Goal: Task Accomplishment & Management: Use online tool/utility

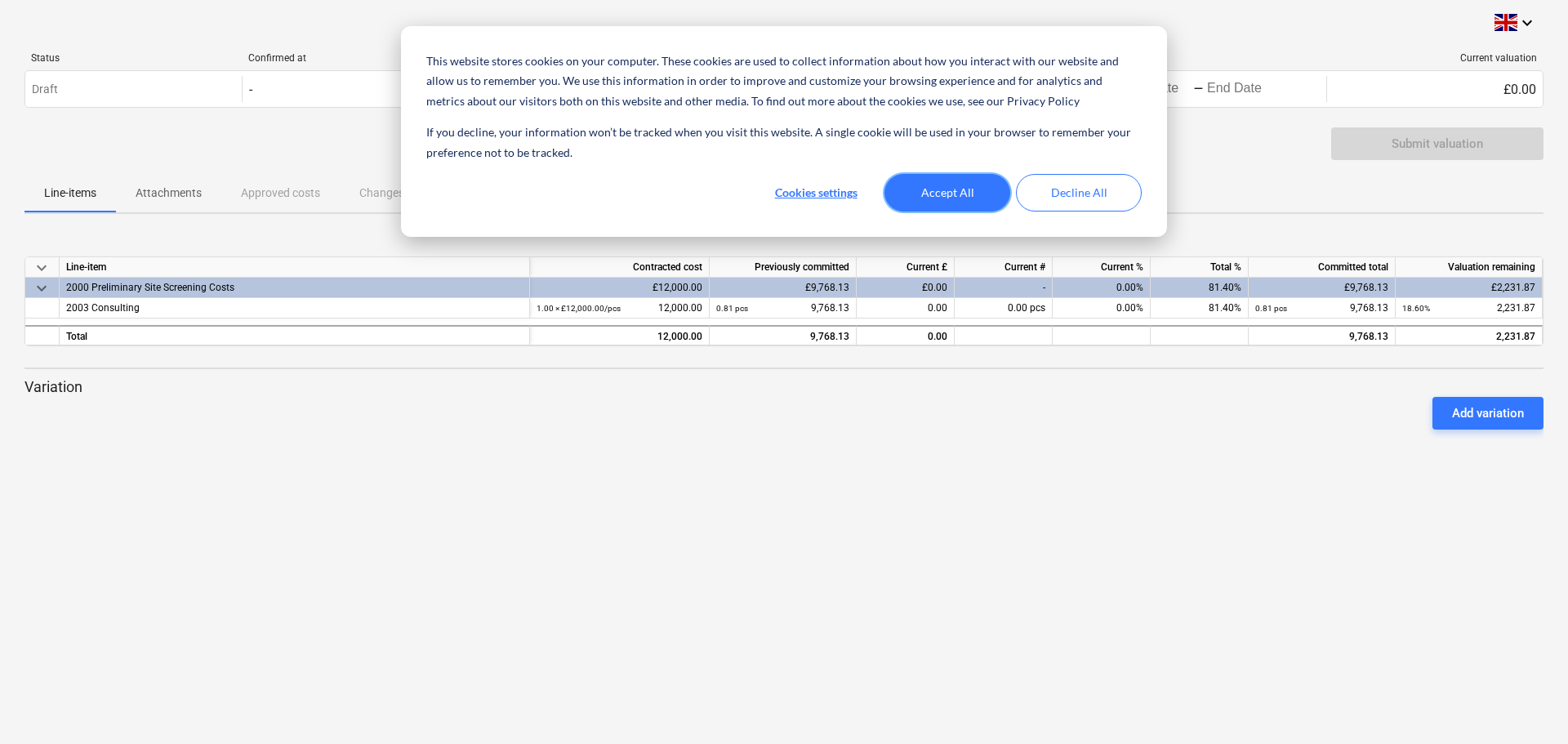
click at [961, 181] on button "Accept All" at bounding box center [947, 193] width 125 height 37
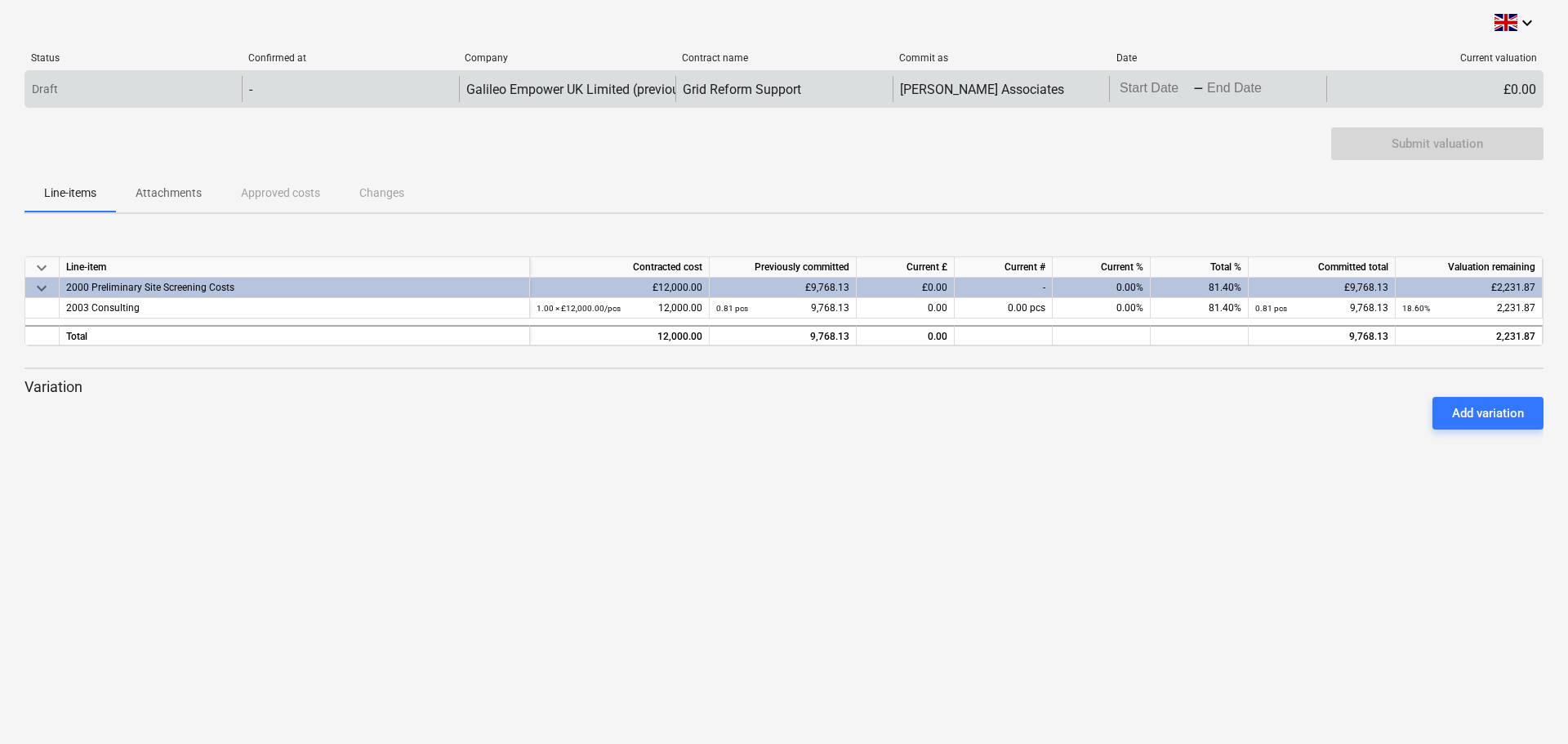
click at [1397, 92] on div "£0.00" at bounding box center [1434, 89] width 216 height 26
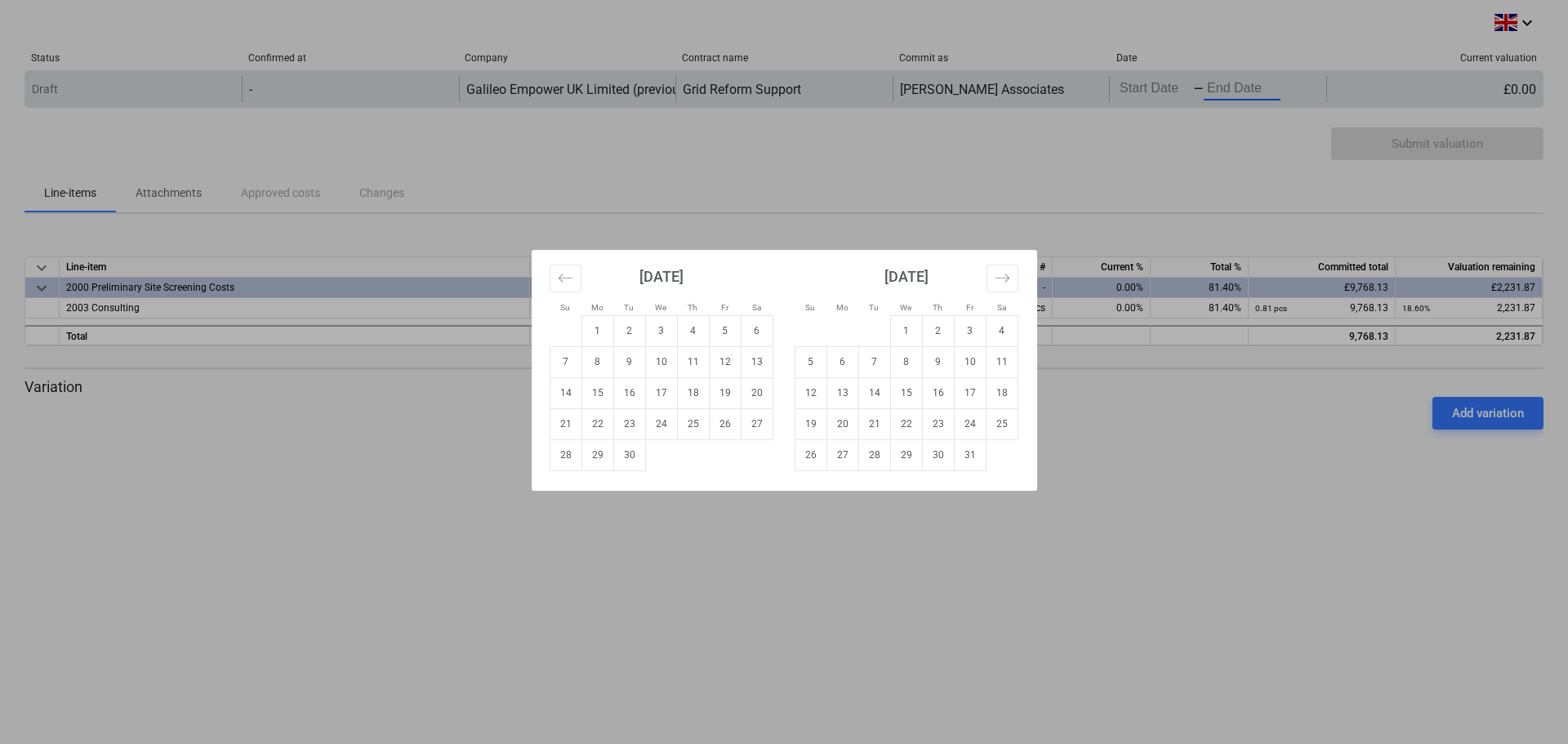
click at [1218, 93] on body "This website stores cookies on your computer. These cookies are used to collect…" at bounding box center [784, 372] width 1568 height 744
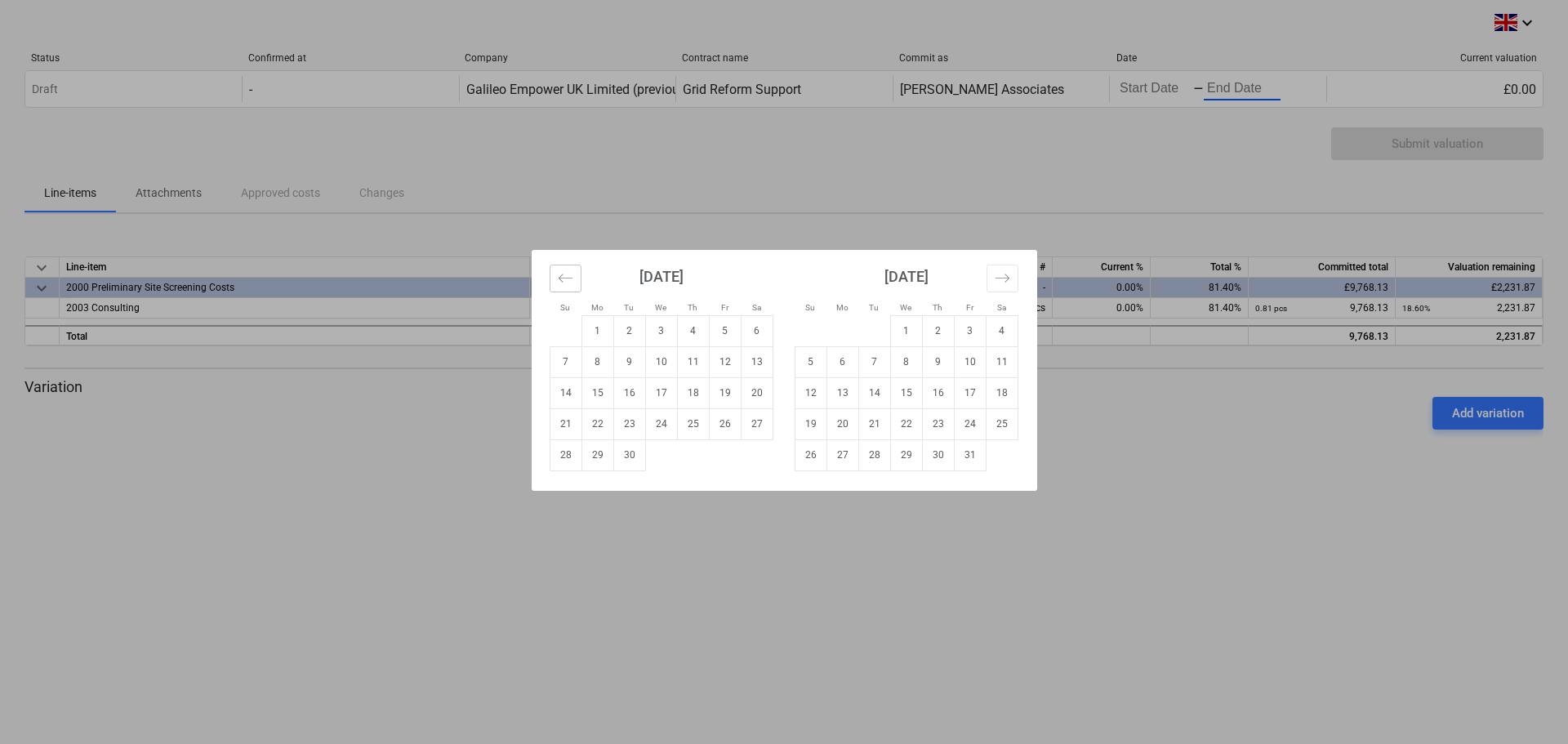
click at [576, 277] on button "Move backward to switch to the previous month." at bounding box center [565, 278] width 32 height 27
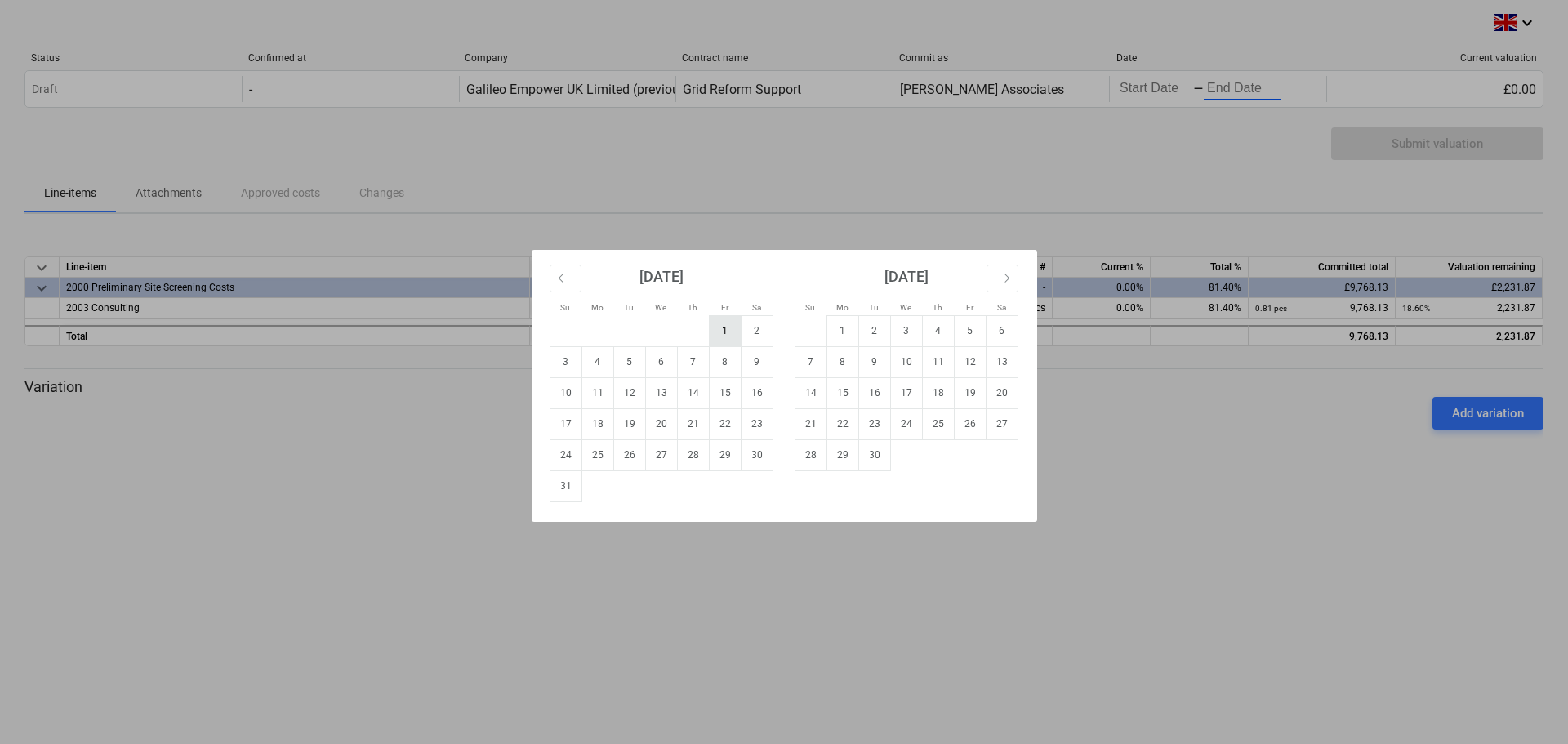
click at [732, 337] on td "1" at bounding box center [725, 331] width 32 height 31
type input "[DATE]"
click at [557, 487] on td "31" at bounding box center [565, 486] width 32 height 31
type input "[DATE]"
click at [730, 332] on td "1" at bounding box center [725, 331] width 32 height 31
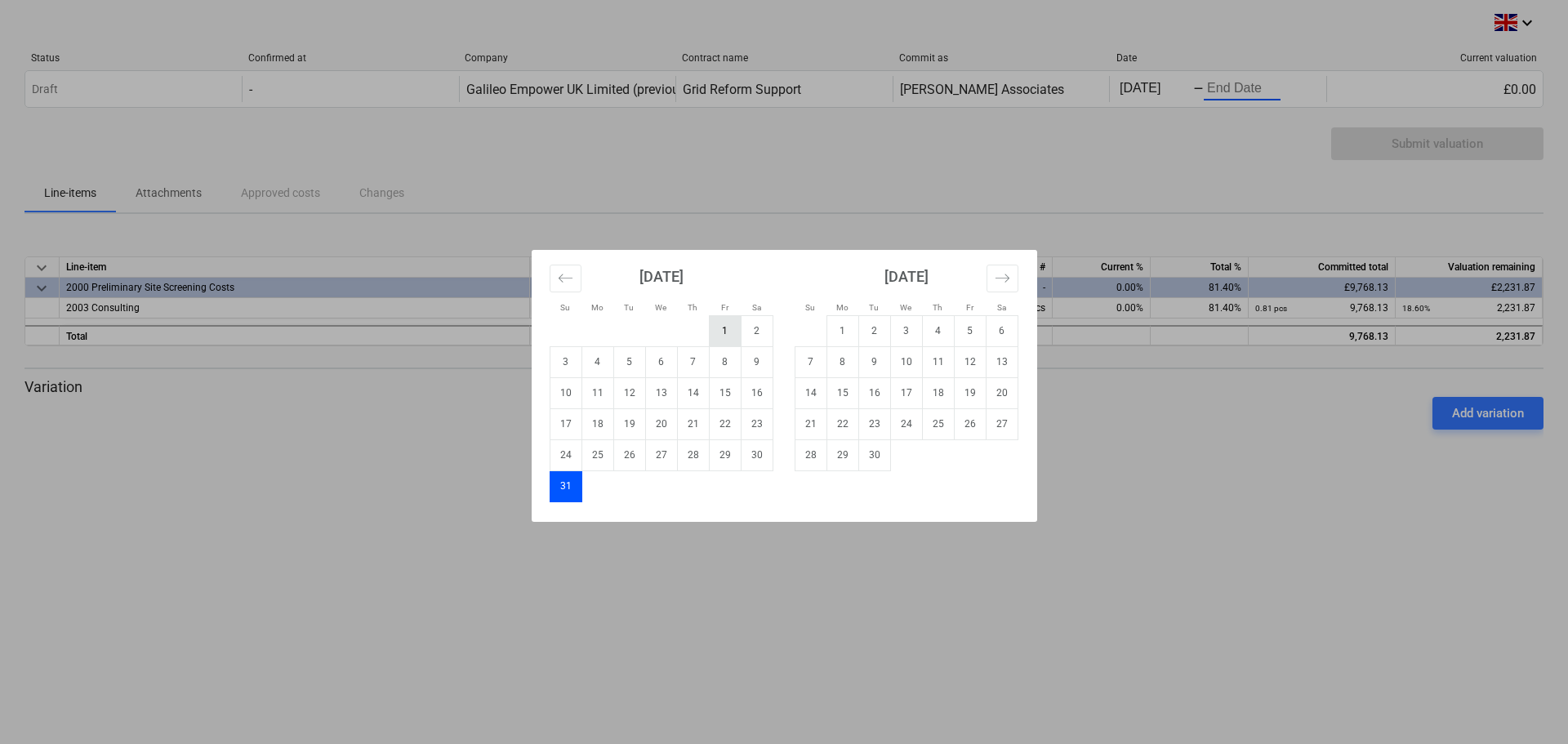
type input "[DATE]"
click at [1192, 485] on div "Su Mo Tu We Th Fr Sa Su Mo Tu We Th Fr Sa [DATE] 1 2 3 4 5 6 7 8 9 10 11 12 13 …" at bounding box center [784, 372] width 1568 height 744
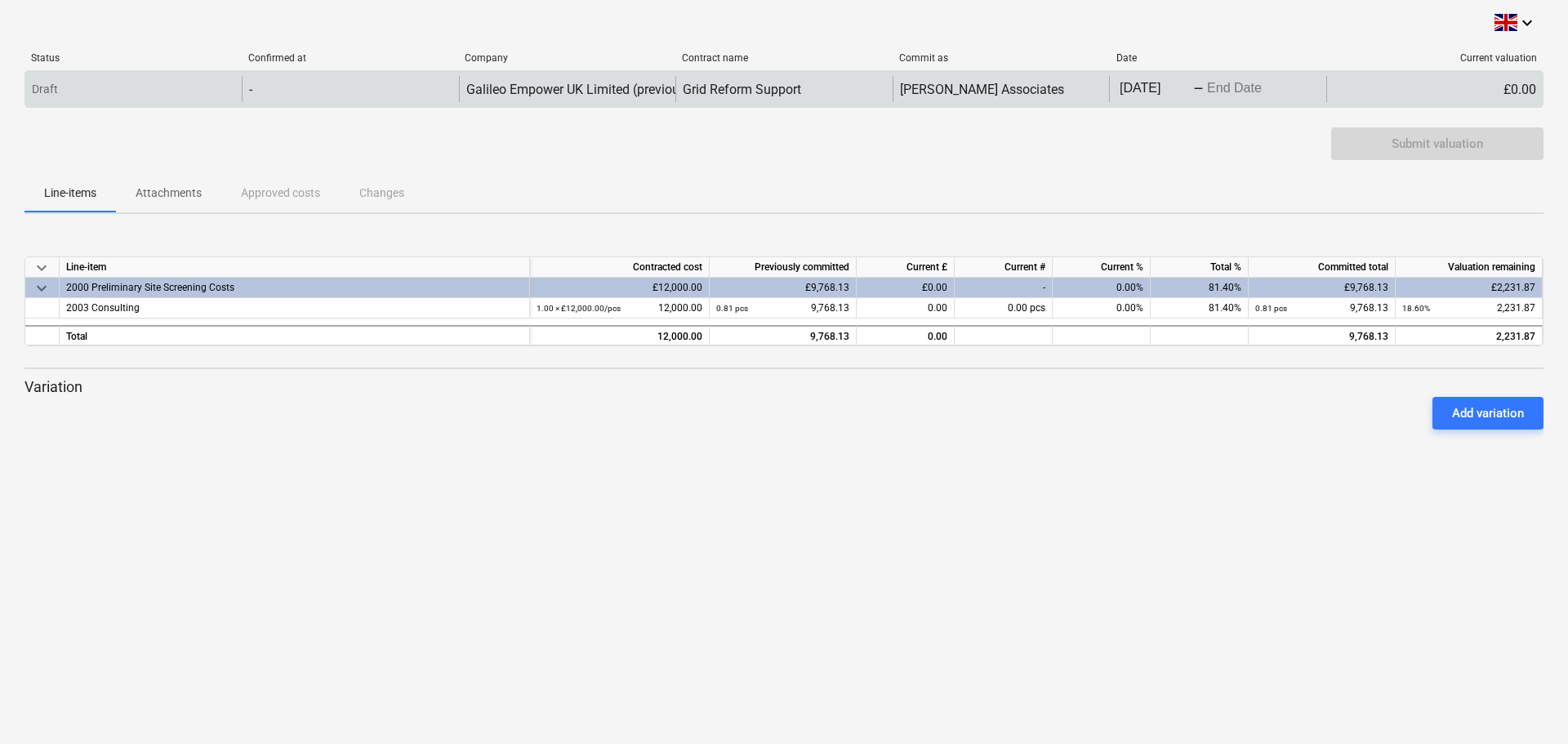
click at [1233, 86] on body "This website stores cookies on your computer. These cookies are used to collect…" at bounding box center [784, 372] width 1568 height 744
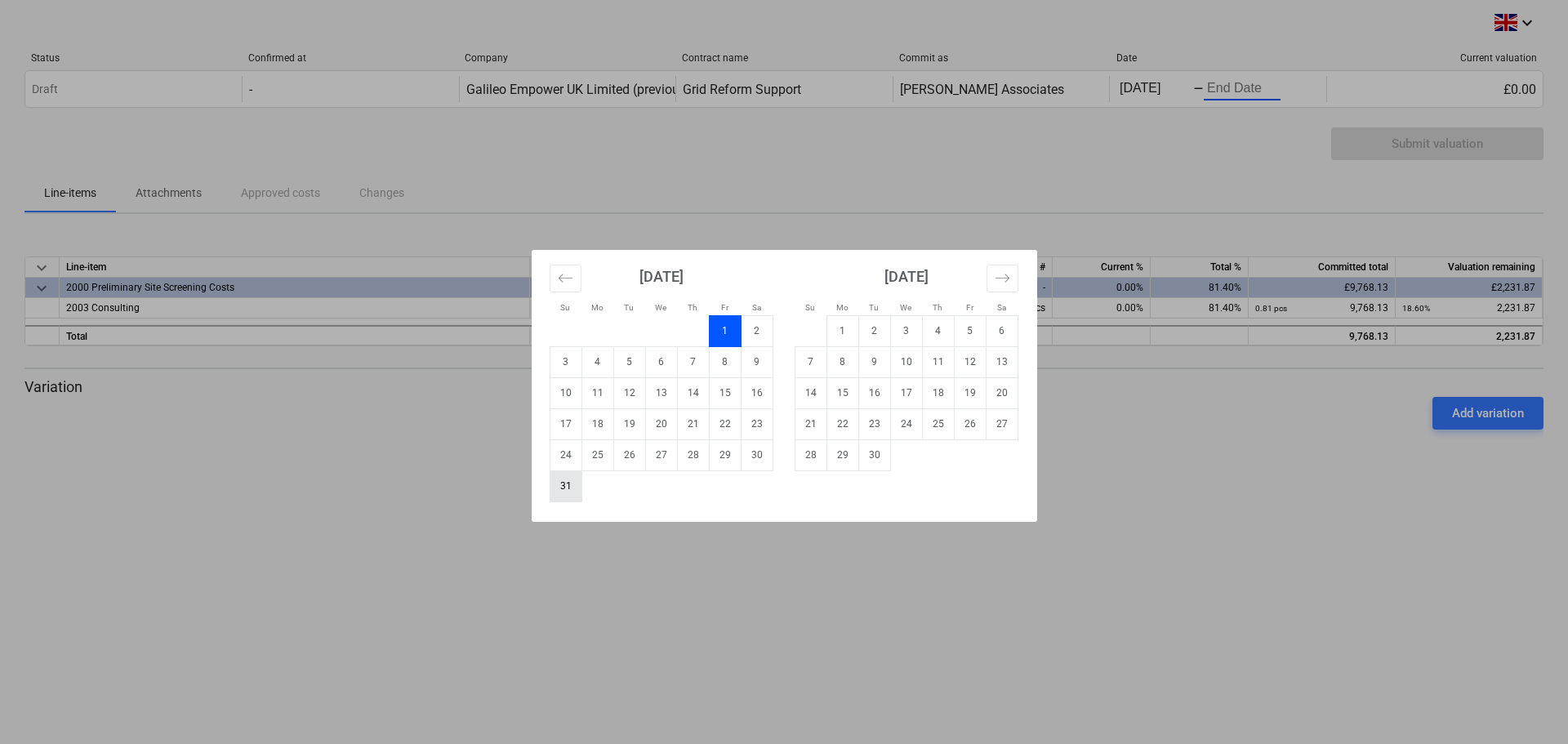
click at [564, 486] on td "31" at bounding box center [565, 486] width 32 height 31
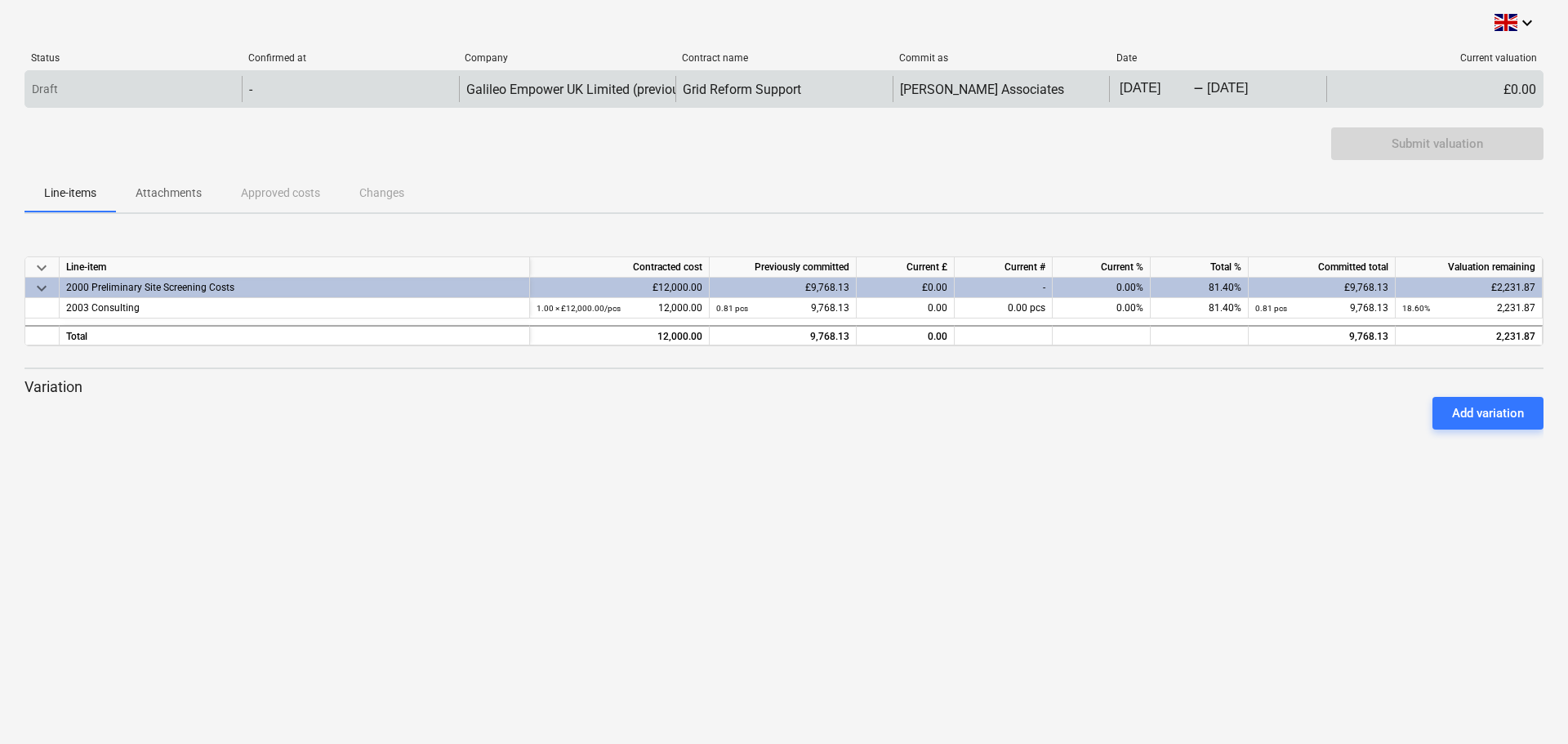
click at [1511, 93] on div "£0.00" at bounding box center [1434, 89] width 216 height 26
click at [1420, 76] on div "£0.00" at bounding box center [1434, 89] width 216 height 26
click at [1444, 96] on div "£0.00" at bounding box center [1434, 89] width 216 height 26
click at [1520, 84] on div "£0.00" at bounding box center [1434, 89] width 216 height 26
click at [1443, 95] on div "£0.00" at bounding box center [1434, 89] width 216 height 26
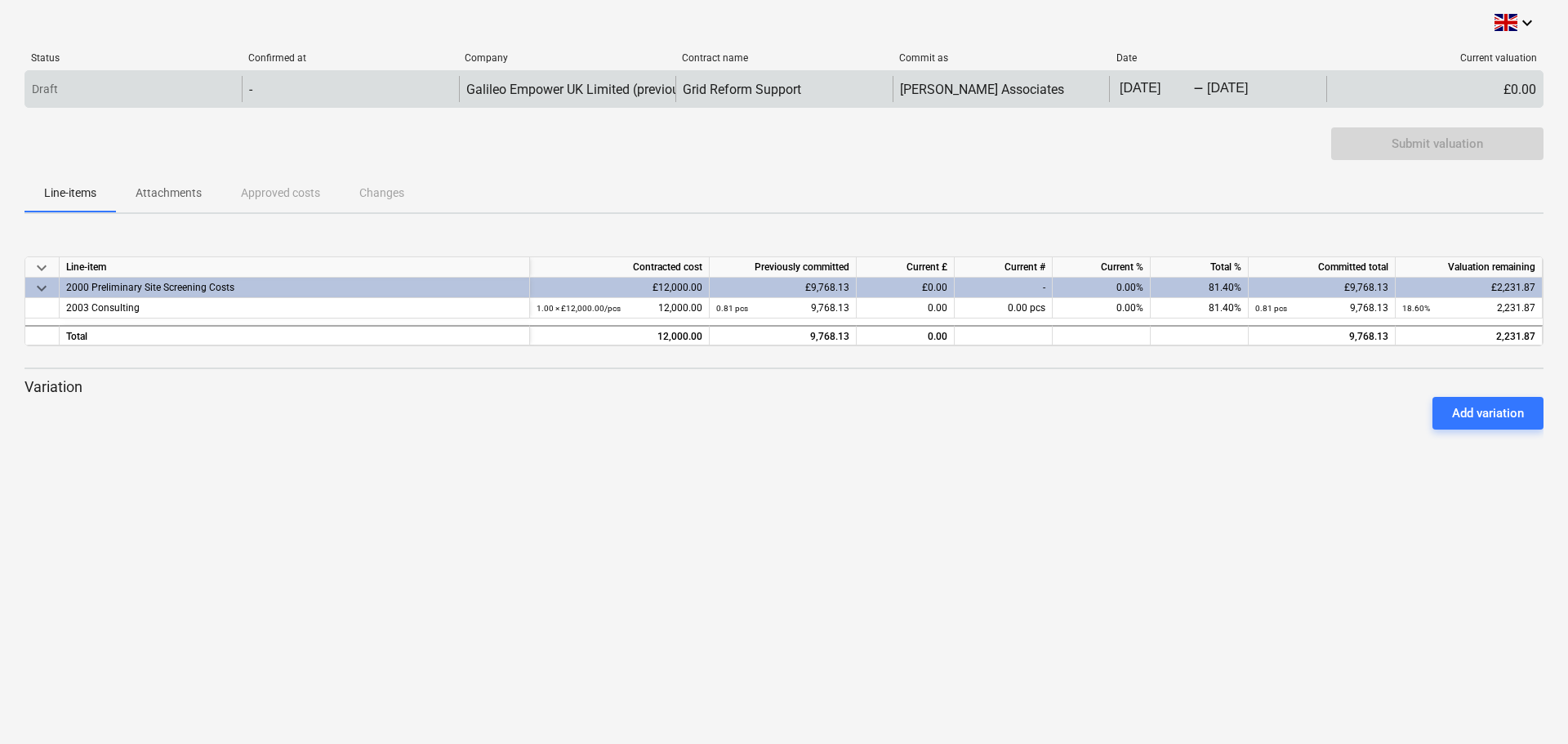
click at [1201, 84] on div "-" at bounding box center [1198, 89] width 11 height 10
click at [1368, 82] on div "£0.00" at bounding box center [1434, 89] width 216 height 26
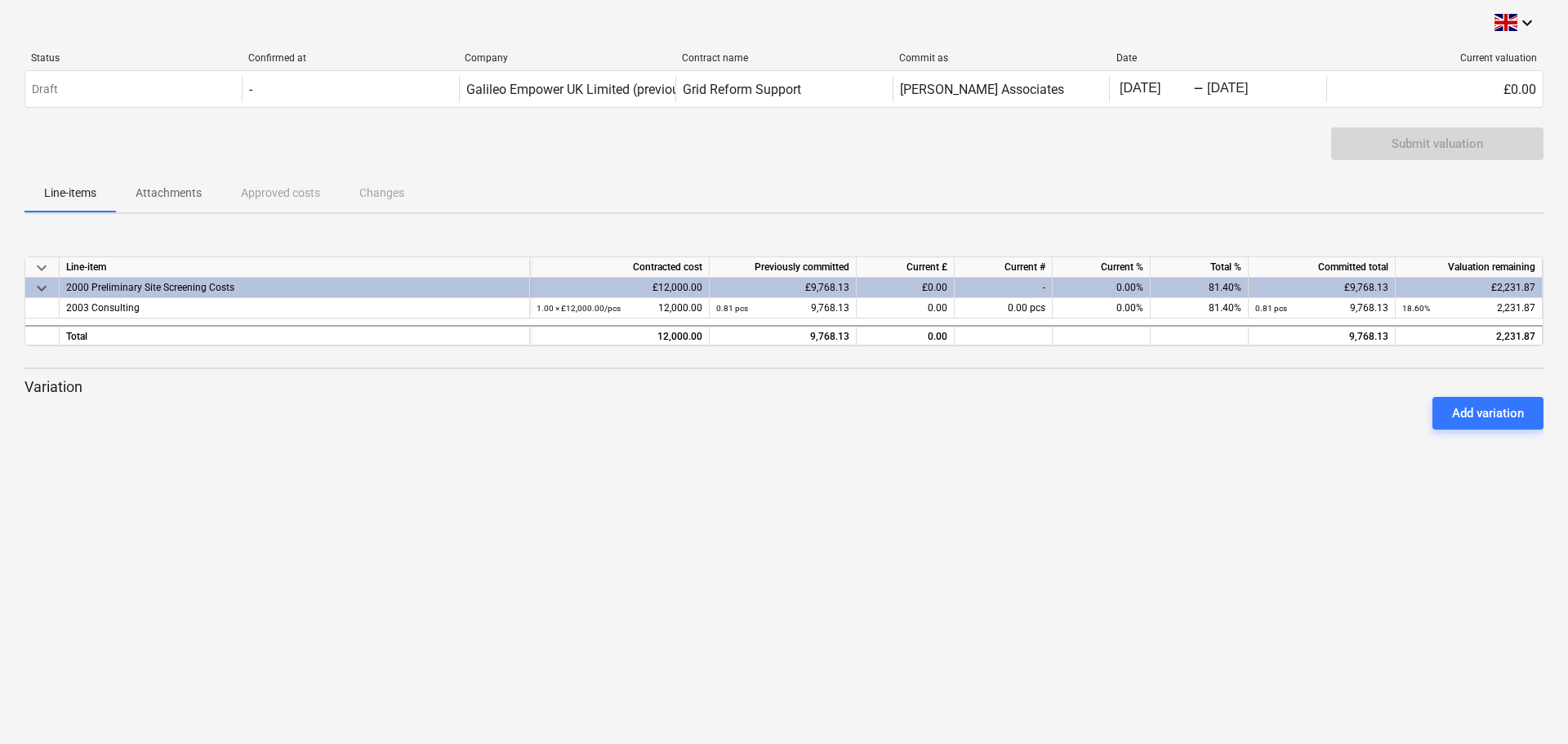
click at [40, 286] on span "keyboard_arrow_down" at bounding box center [42, 288] width 20 height 20
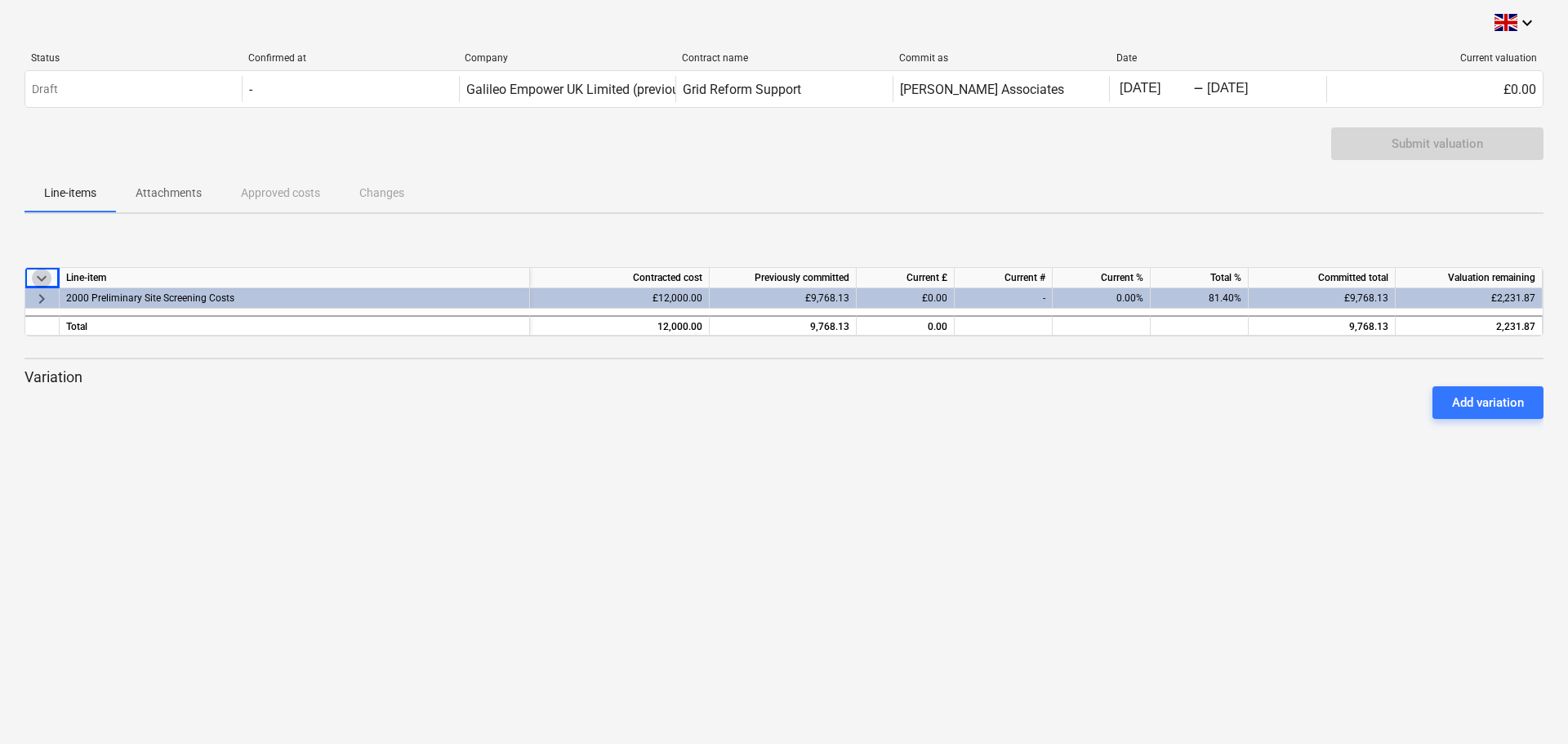
click at [43, 277] on span "keyboard_arrow_down" at bounding box center [42, 277] width 20 height 20
click at [40, 303] on span "keyboard_arrow_right" at bounding box center [42, 298] width 20 height 20
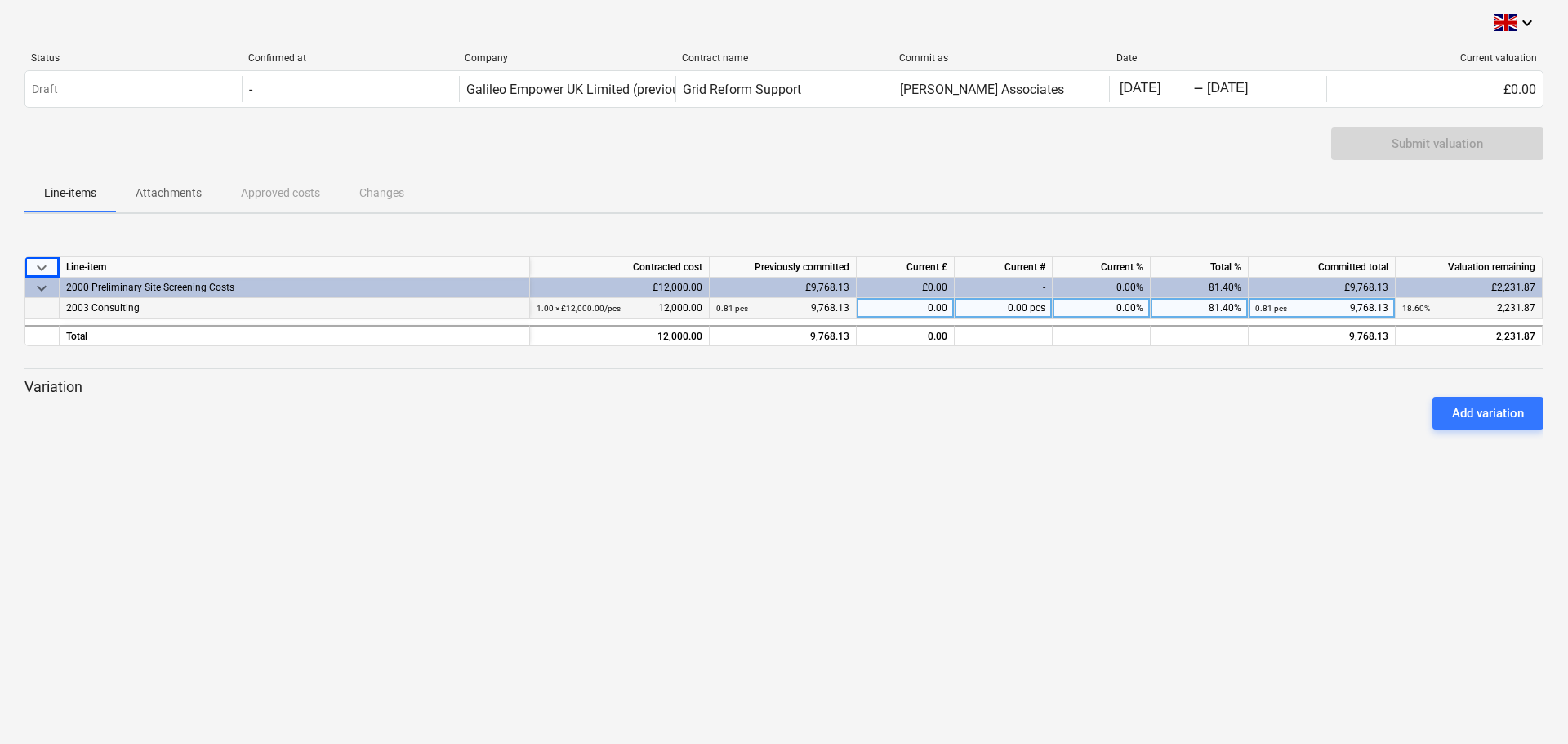
click at [901, 307] on div "0.00" at bounding box center [906, 307] width 98 height 21
type input "450"
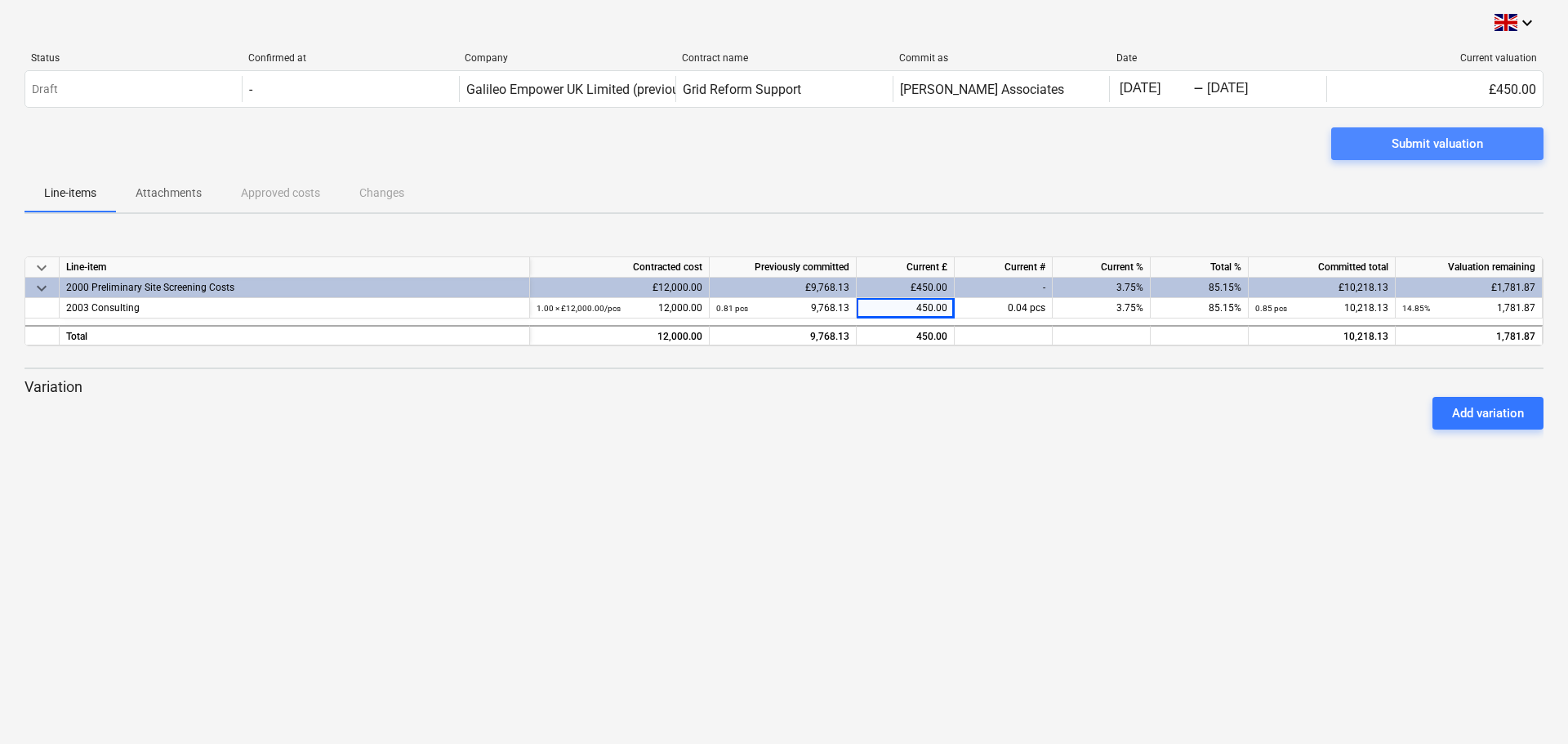
click at [1456, 153] on div "Submit valuation" at bounding box center [1437, 144] width 91 height 22
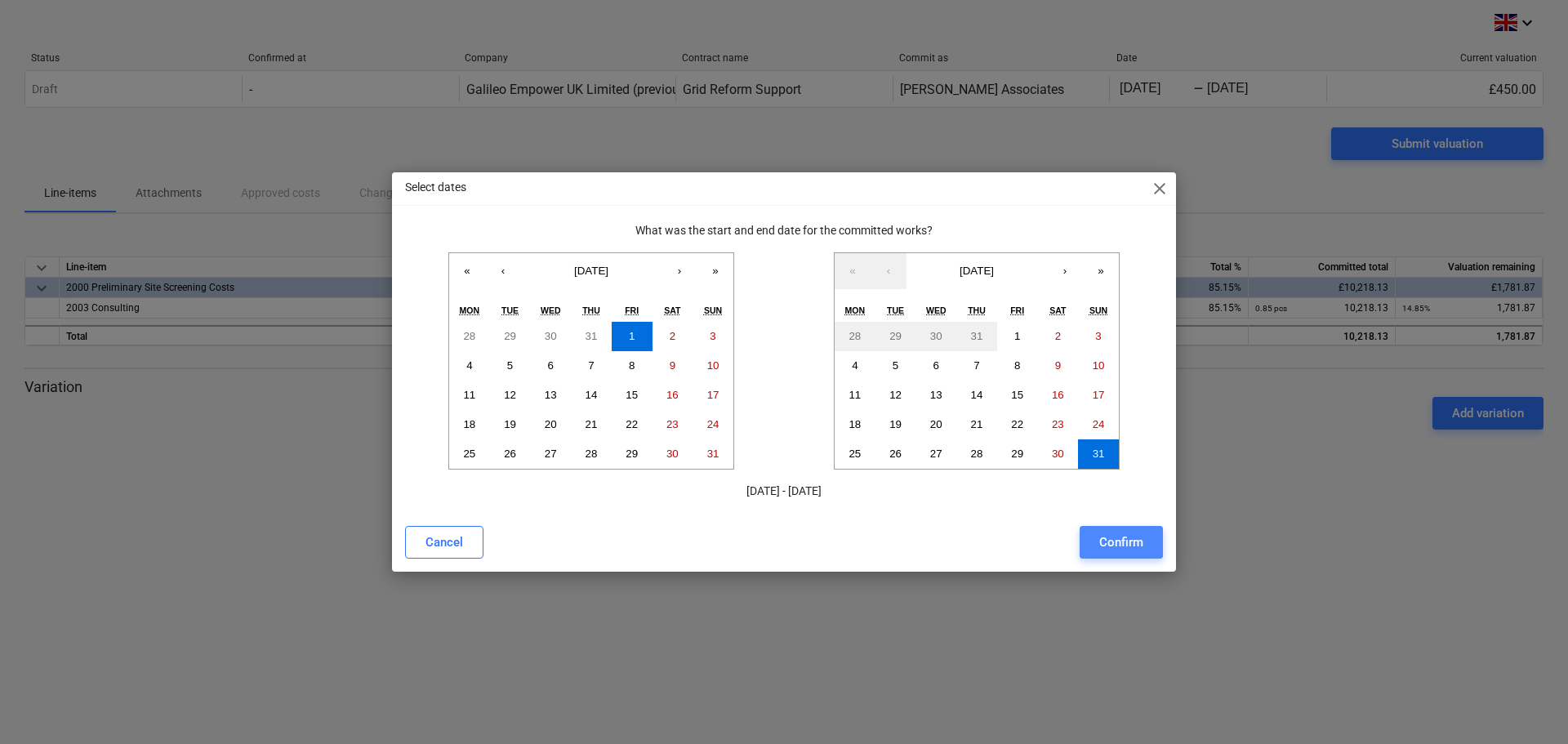
click at [1116, 543] on div "Confirm" at bounding box center [1120, 542] width 44 height 22
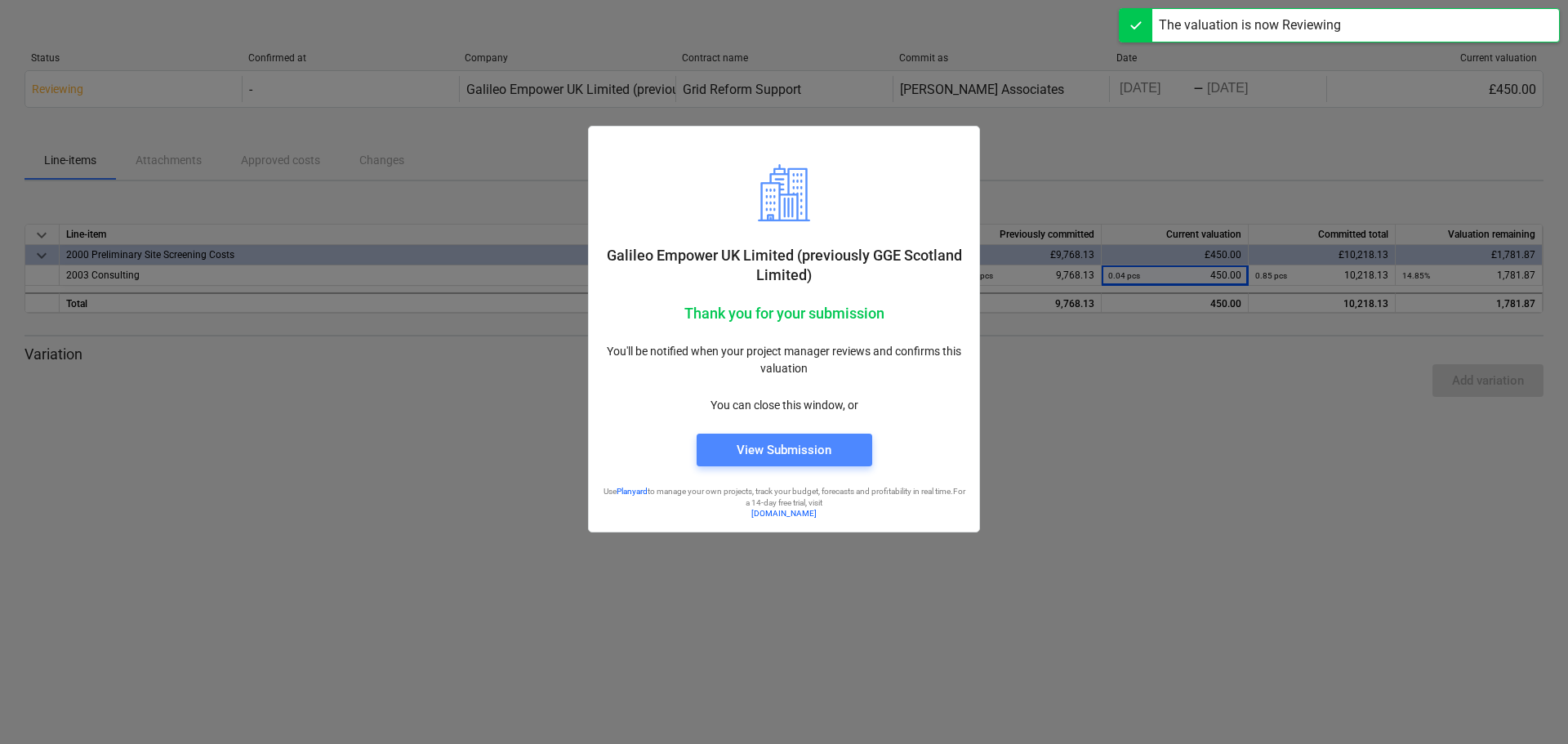
click at [823, 454] on div "View Submission" at bounding box center [784, 450] width 95 height 22
